Goal: Task Accomplishment & Management: Manage account settings

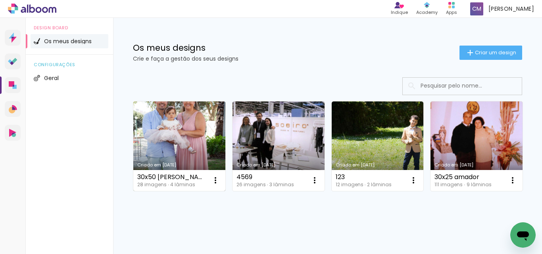
click at [184, 142] on link "Criado em [DATE]" at bounding box center [179, 146] width 92 height 90
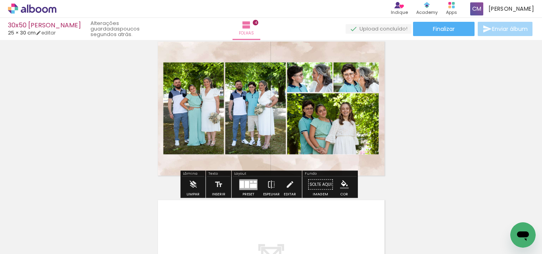
scroll to position [476, 0]
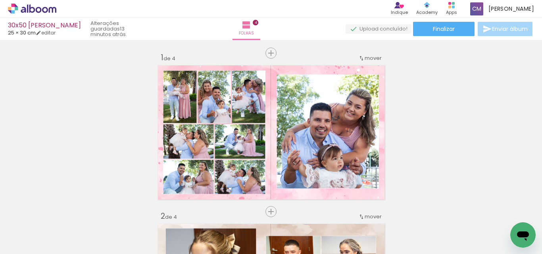
scroll to position [476, 0]
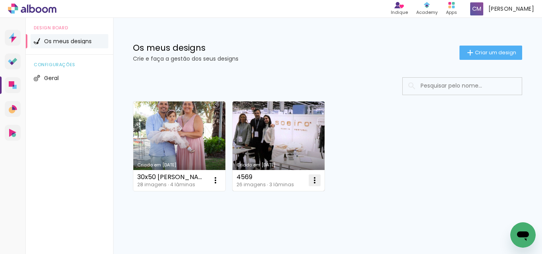
click at [315, 181] on iron-icon at bounding box center [315, 181] width 10 height 10
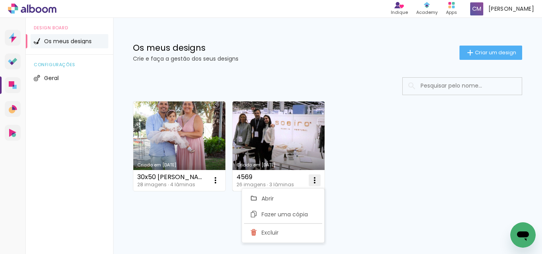
click at [274, 235] on span "Excluir" at bounding box center [269, 233] width 17 height 6
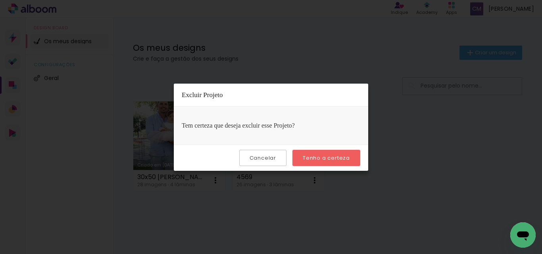
click at [0, 0] on slot "Tenho a certeza" at bounding box center [0, 0] width 0 height 0
